Goal: Information Seeking & Learning: Learn about a topic

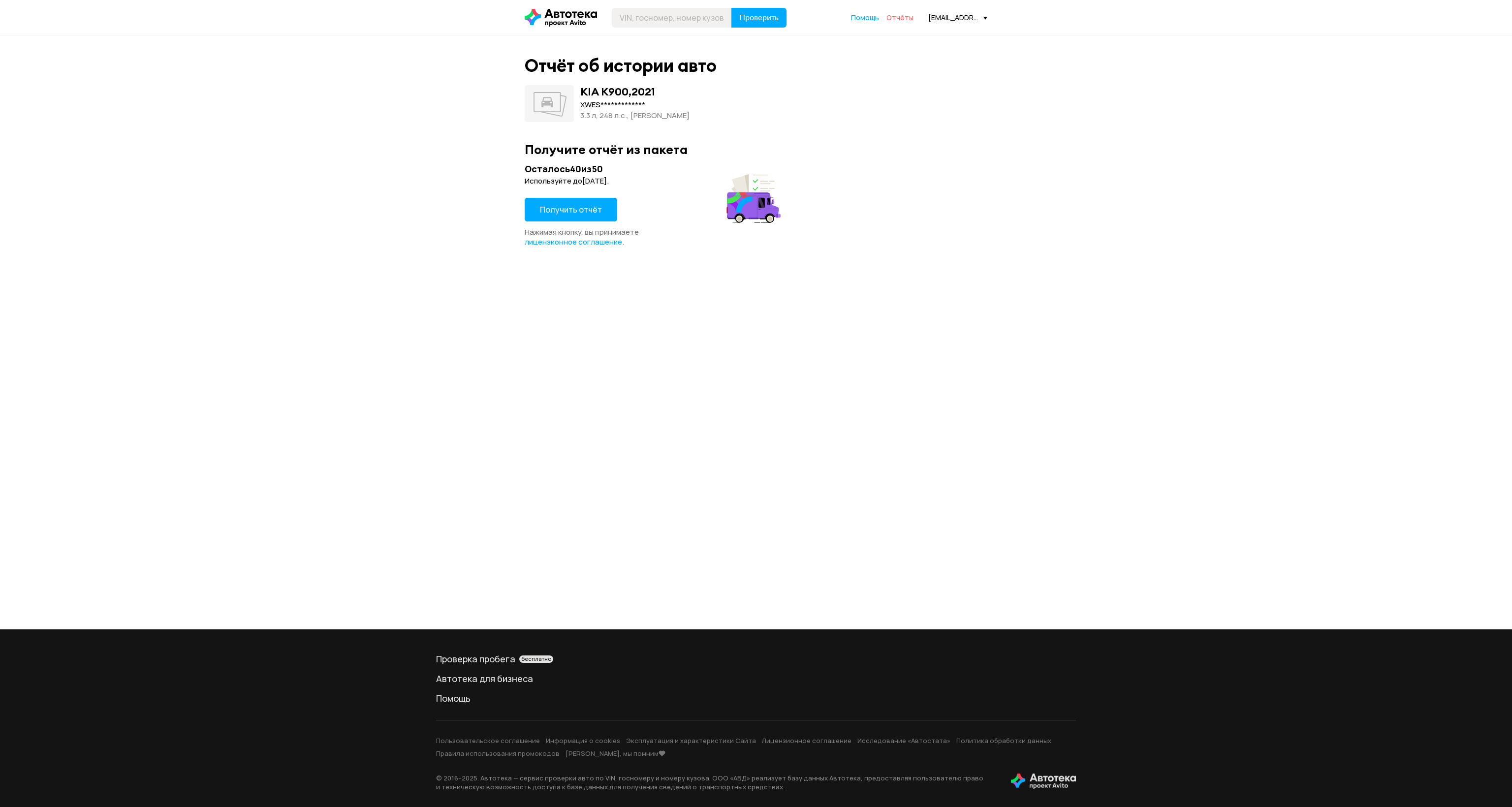
click at [903, 17] on span "Отчёты" at bounding box center [899, 17] width 27 height 9
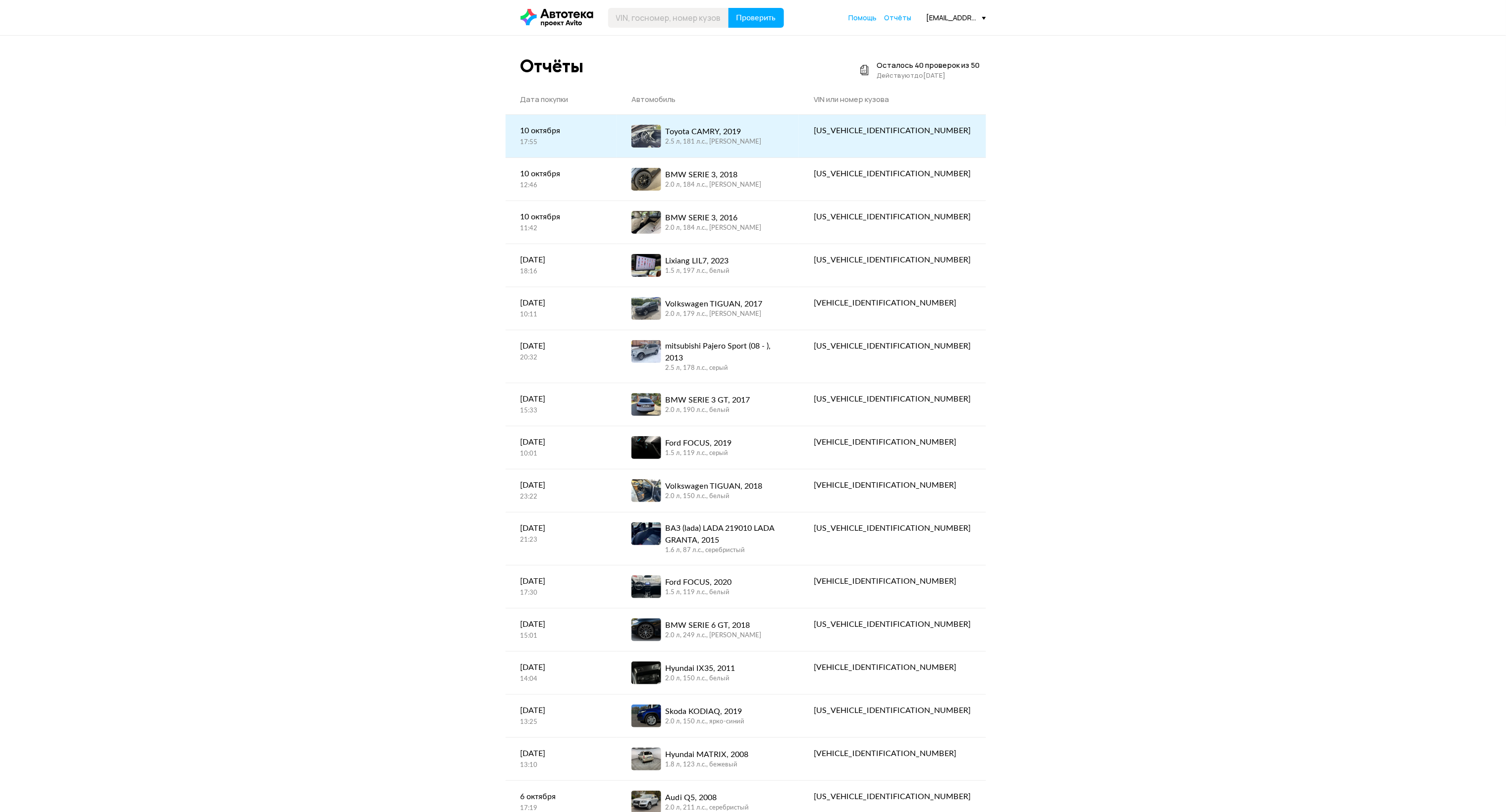
click at [784, 145] on div "Toyota CAMRY, 2019 2.5 л, 181 л.c., [PERSON_NAME]" at bounding box center [707, 136] width 153 height 23
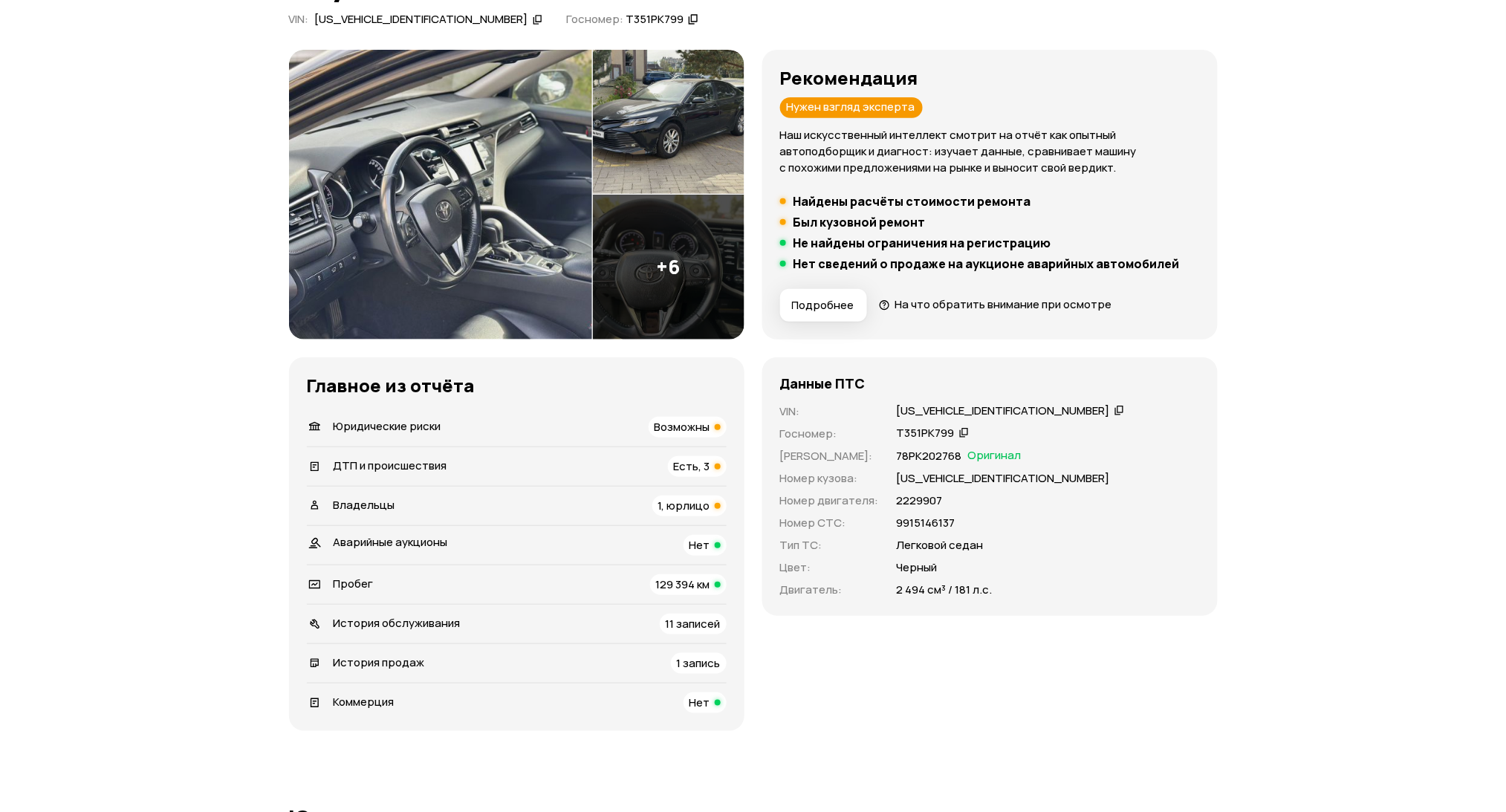
scroll to position [198, 0]
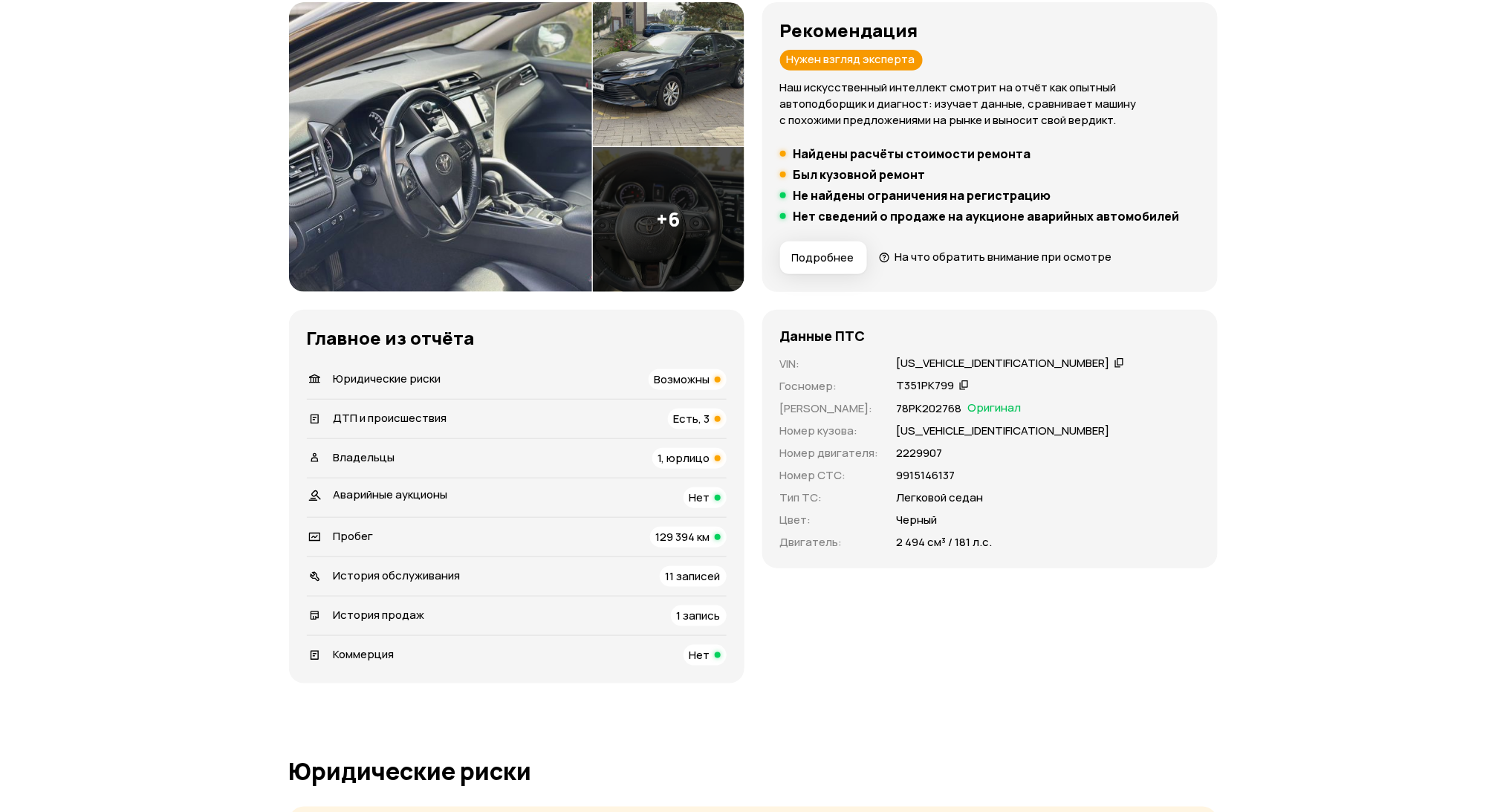
click at [1115, 366] on icon at bounding box center [1120, 362] width 10 height 15
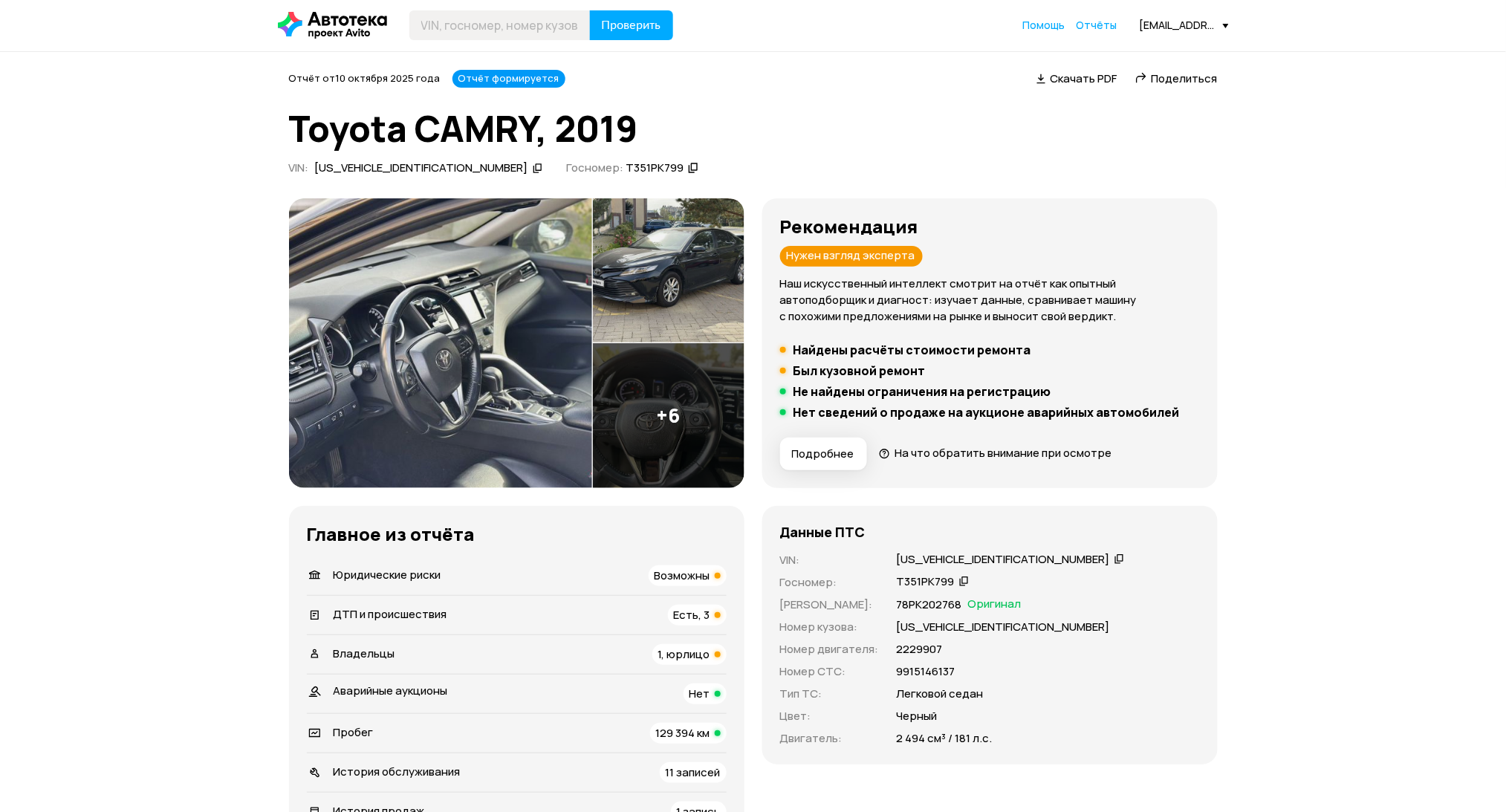
scroll to position [0, 0]
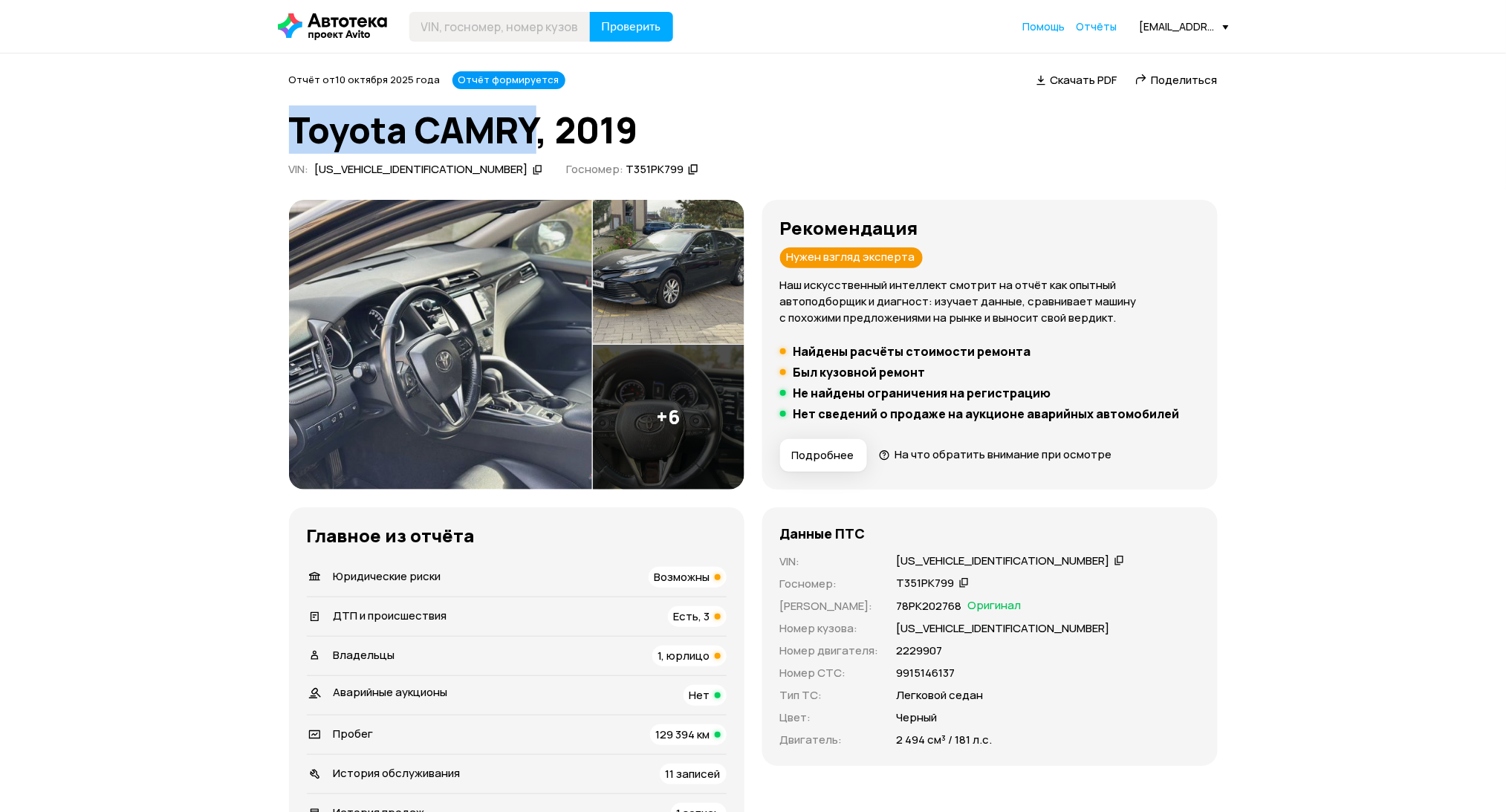
drag, startPoint x: 277, startPoint y: 129, endPoint x: 530, endPoint y: 132, distance: 252.7
copy h1 "Toyota CAMRY"
drag, startPoint x: 887, startPoint y: 649, endPoint x: 942, endPoint y: 651, distance: 55.0
click at [967, 656] on div "VIN : [US_VEHICLE_IDENTIFICATION_NUMBER]   Госномер : Т351РК799   Номер ПТС : 7…" at bounding box center [990, 651] width 420 height 195
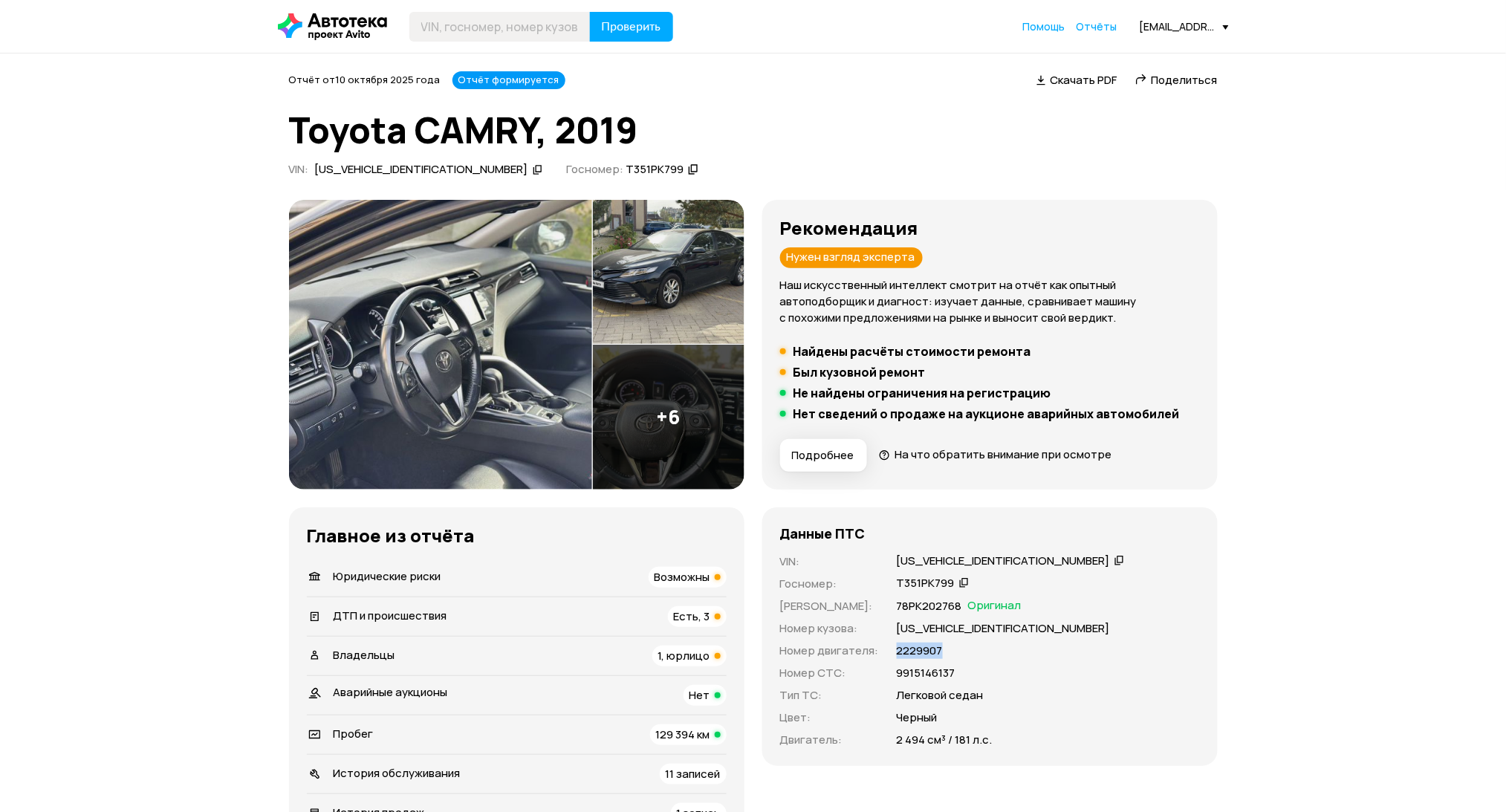
copy p "2229907"
click at [1115, 560] on icon at bounding box center [1120, 560] width 10 height 15
